Goal: Register for event/course

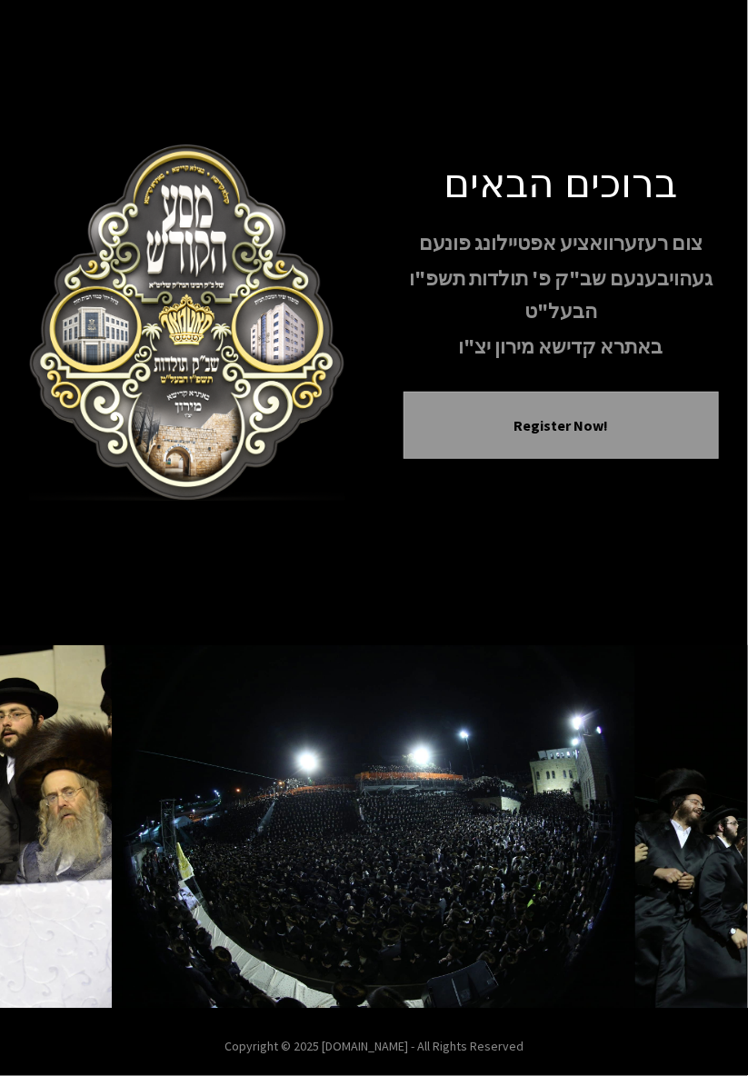
click at [688, 849] on button "Next image" at bounding box center [697, 827] width 44 height 44
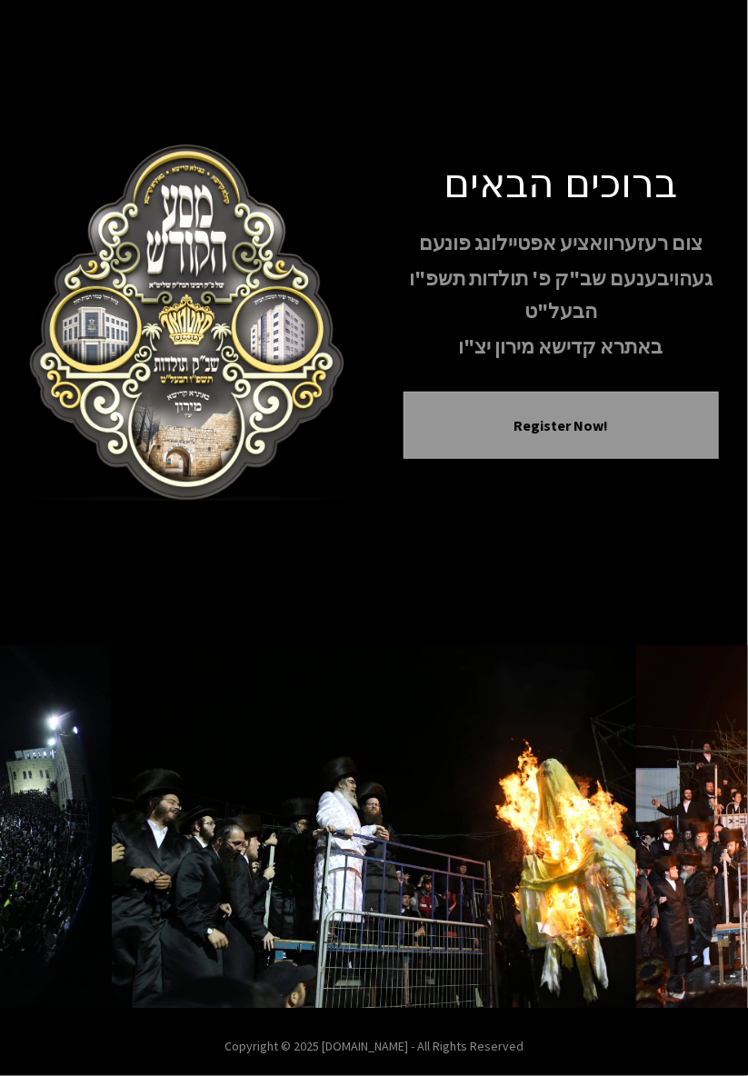
click at [688, 849] on button "Next image" at bounding box center [697, 827] width 44 height 44
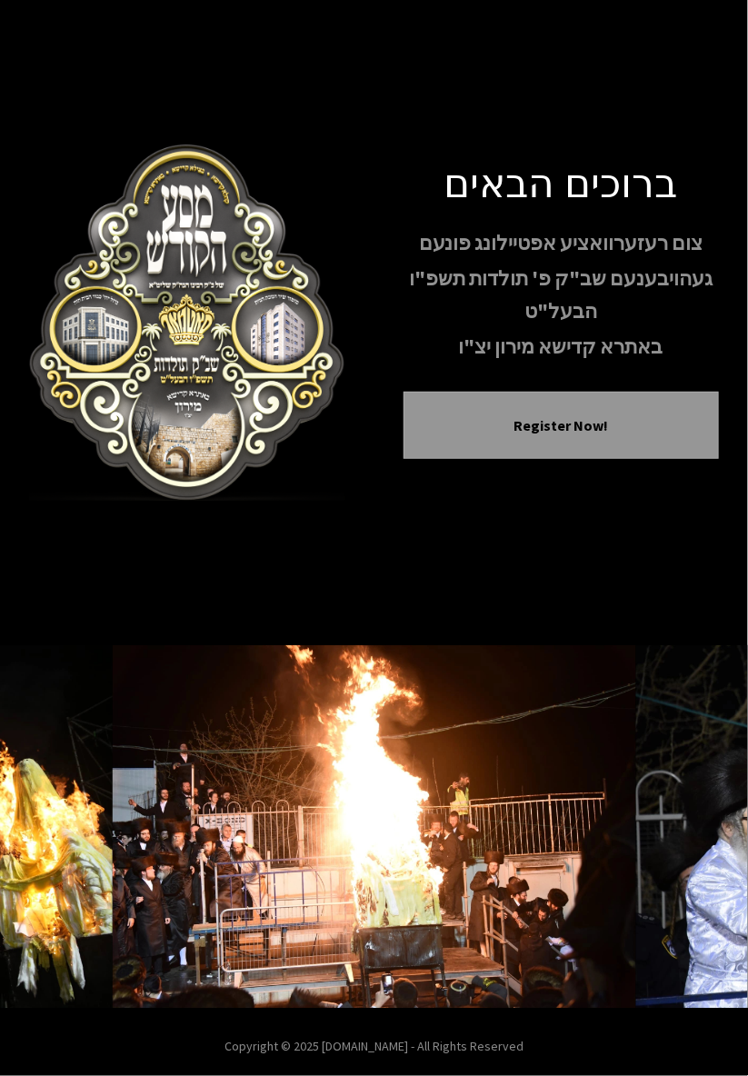
click at [683, 849] on button "Next image" at bounding box center [697, 827] width 44 height 44
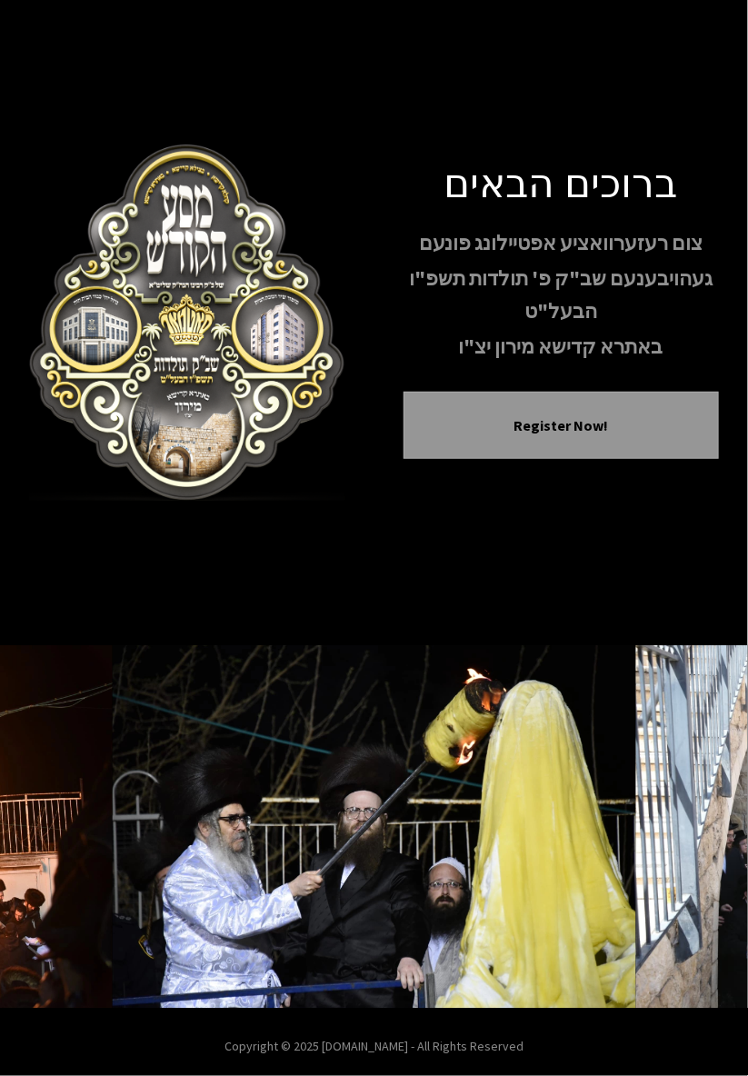
click at [691, 834] on icon "Next image" at bounding box center [697, 827] width 15 height 15
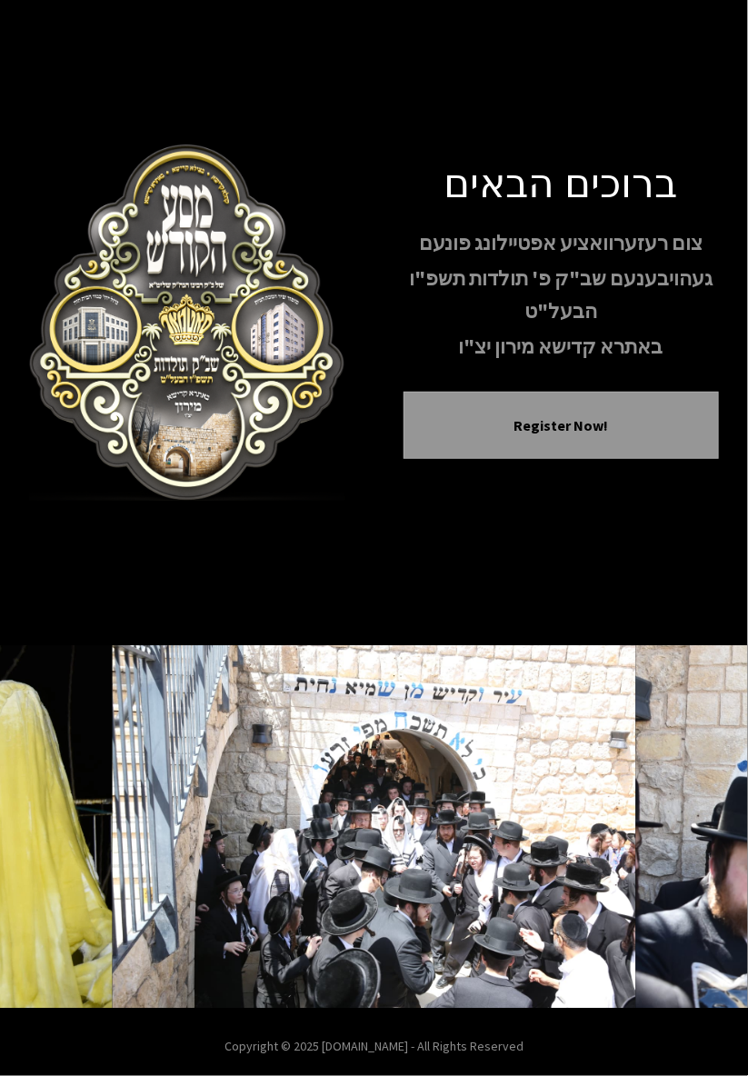
click at [691, 834] on icon "Next image" at bounding box center [697, 827] width 15 height 15
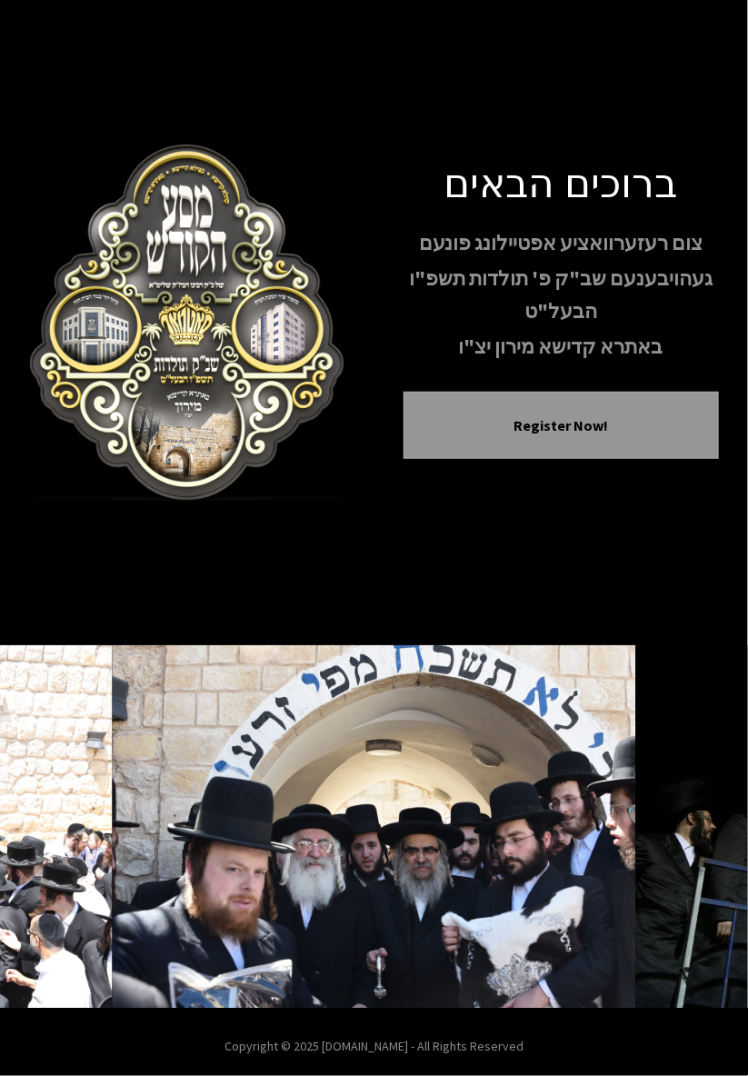
click at [685, 849] on button "Next image" at bounding box center [697, 827] width 44 height 44
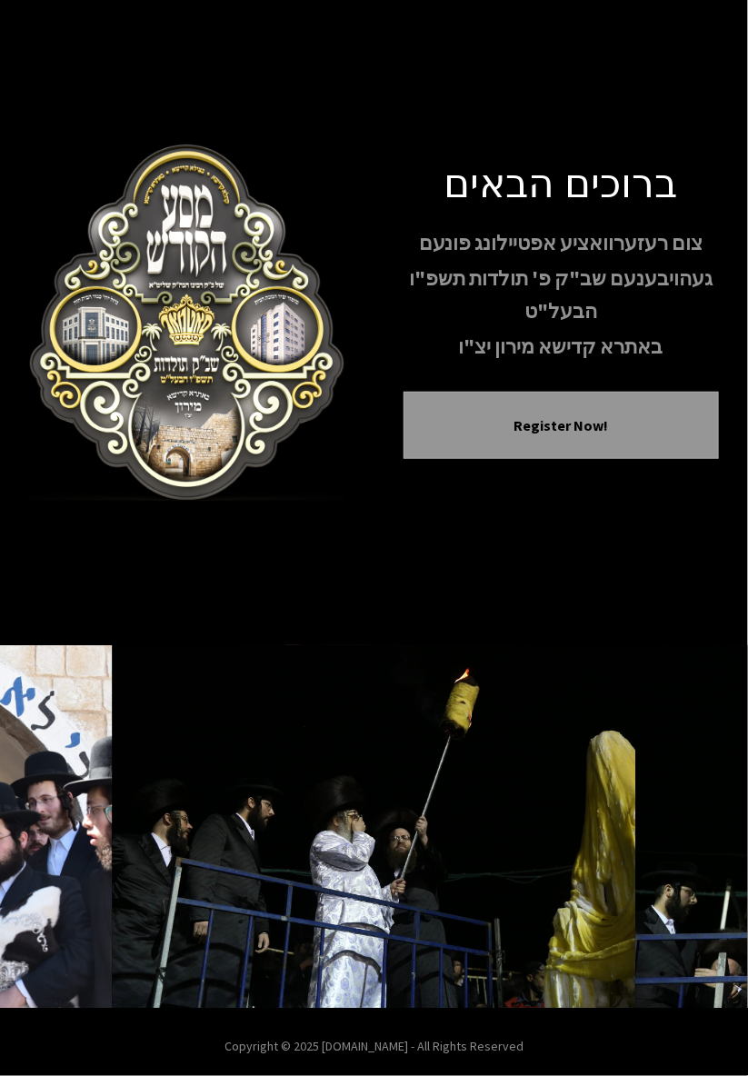
click at [684, 849] on button "Next image" at bounding box center [697, 827] width 44 height 44
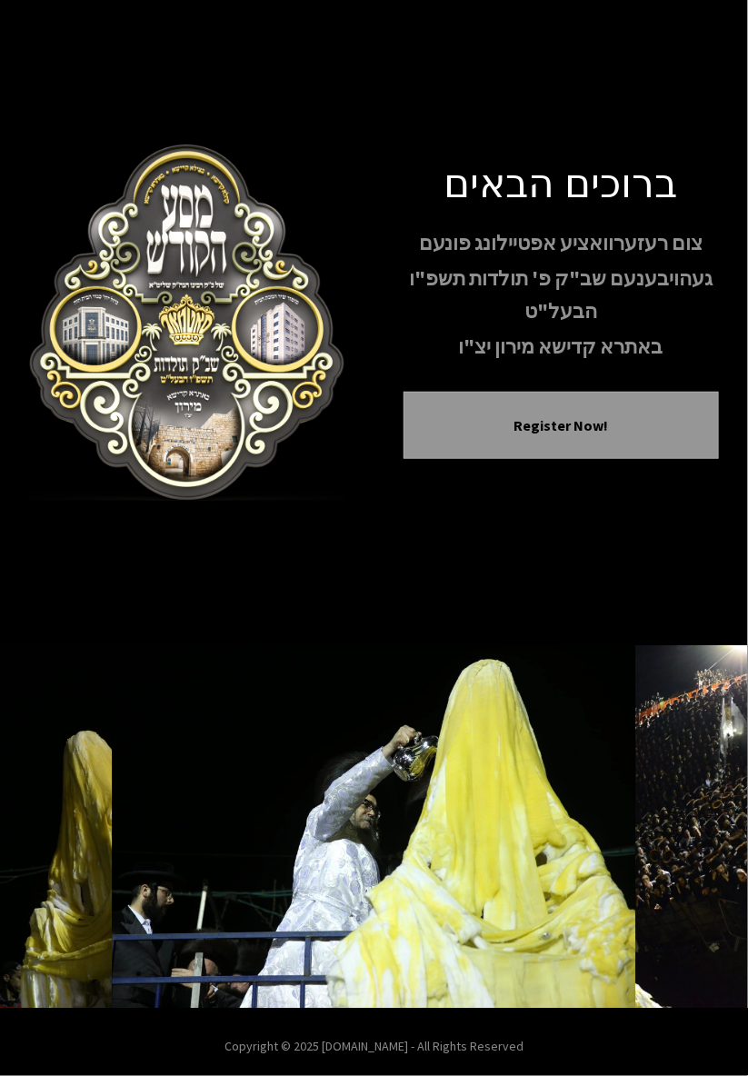
click at [630, 436] on button "Register Now!" at bounding box center [561, 425] width 271 height 22
